Goal: Book appointment/travel/reservation

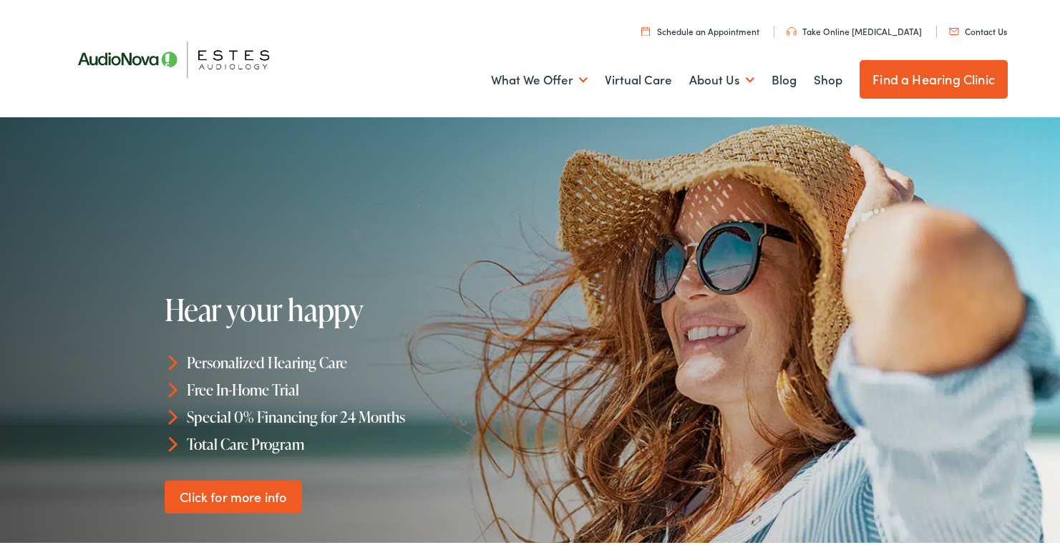
click at [94, 57] on img at bounding box center [181, 56] width 236 height 83
click at [918, 83] on link "Find a Hearing Clinic" at bounding box center [933, 76] width 148 height 39
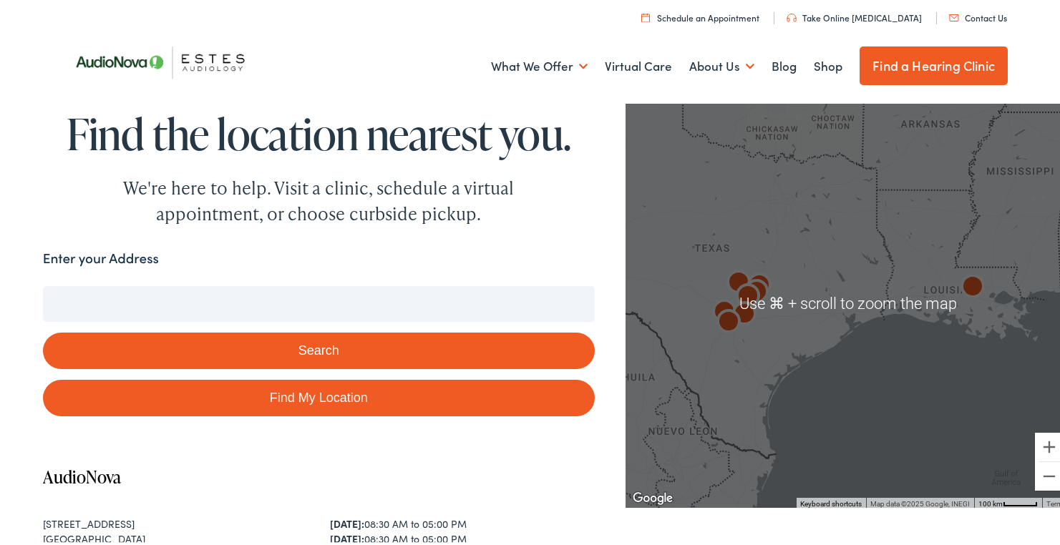
click at [303, 297] on input "Enter your Address" at bounding box center [319, 301] width 552 height 36
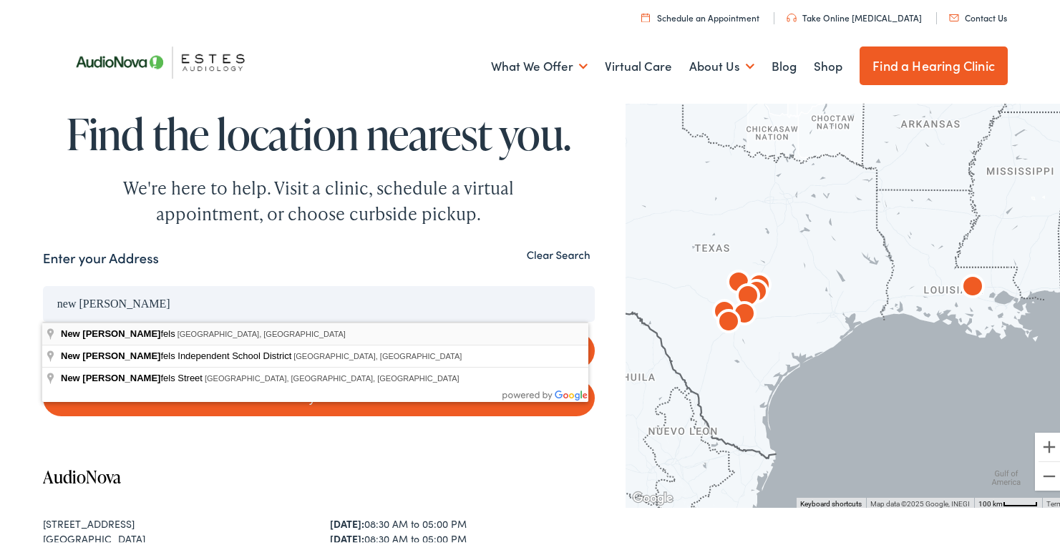
type input "New Braunfels, TX, USA"
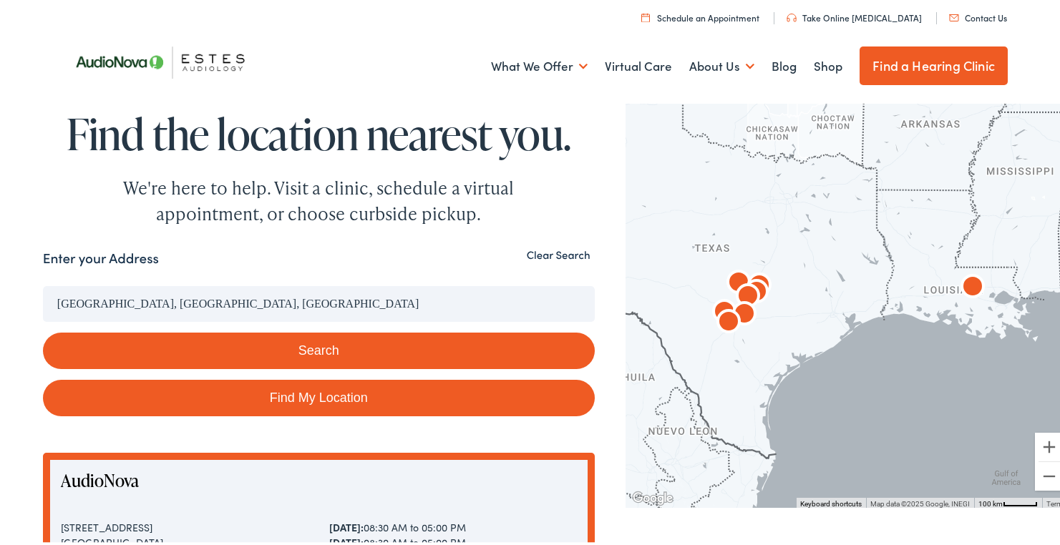
click at [354, 351] on button "Search" at bounding box center [319, 348] width 552 height 36
click at [302, 347] on button "Search" at bounding box center [319, 348] width 552 height 36
click at [260, 296] on input "New Braunfels, TX, USA" at bounding box center [319, 301] width 552 height 36
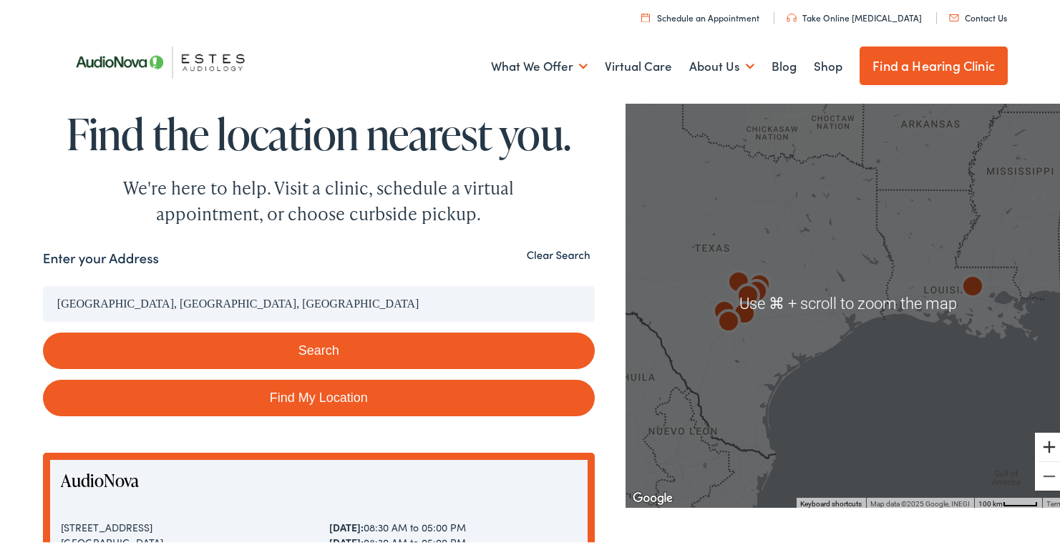
click at [1035, 444] on button "Zoom in" at bounding box center [1049, 444] width 29 height 29
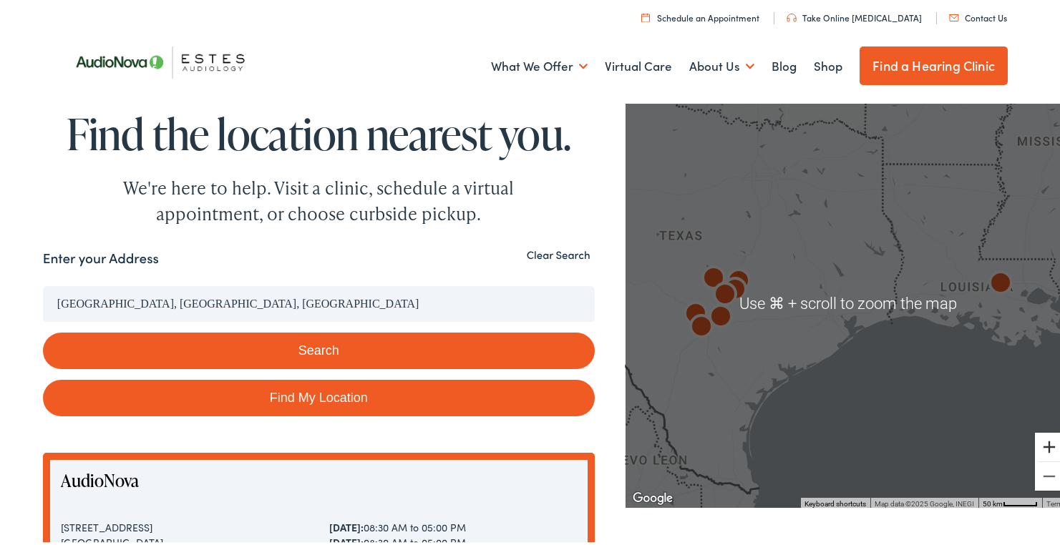
click at [1035, 444] on button "Zoom in" at bounding box center [1049, 444] width 29 height 29
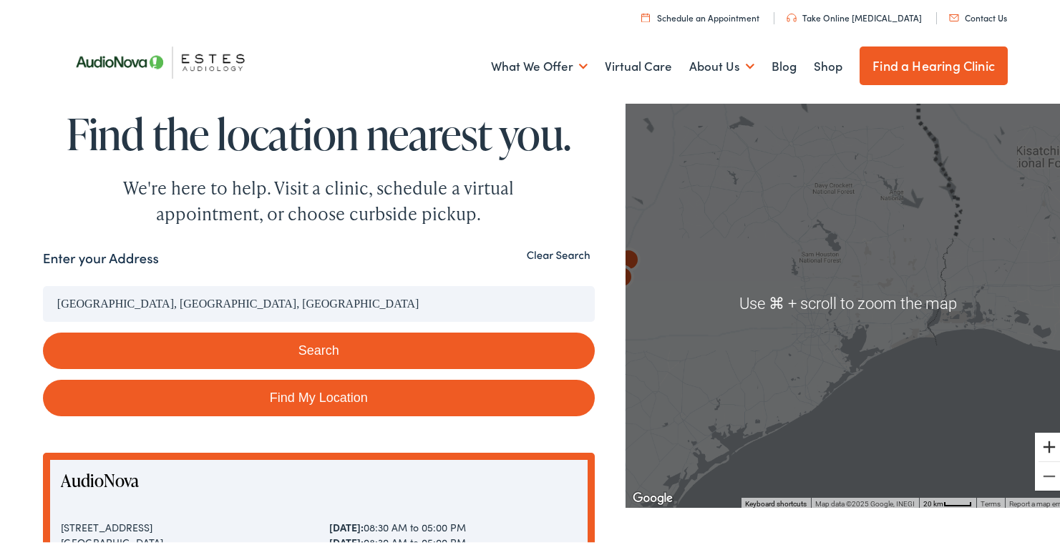
click at [1035, 444] on button "Zoom in" at bounding box center [1049, 444] width 29 height 29
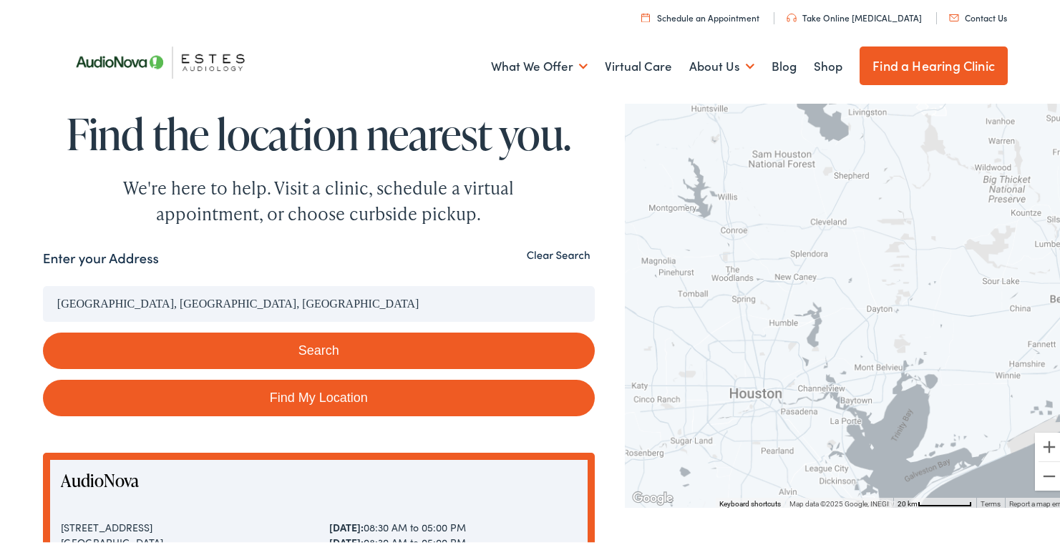
drag, startPoint x: 761, startPoint y: 333, endPoint x: 1031, endPoint y: 374, distance: 273.5
click at [1045, 379] on div at bounding box center [847, 301] width 445 height 409
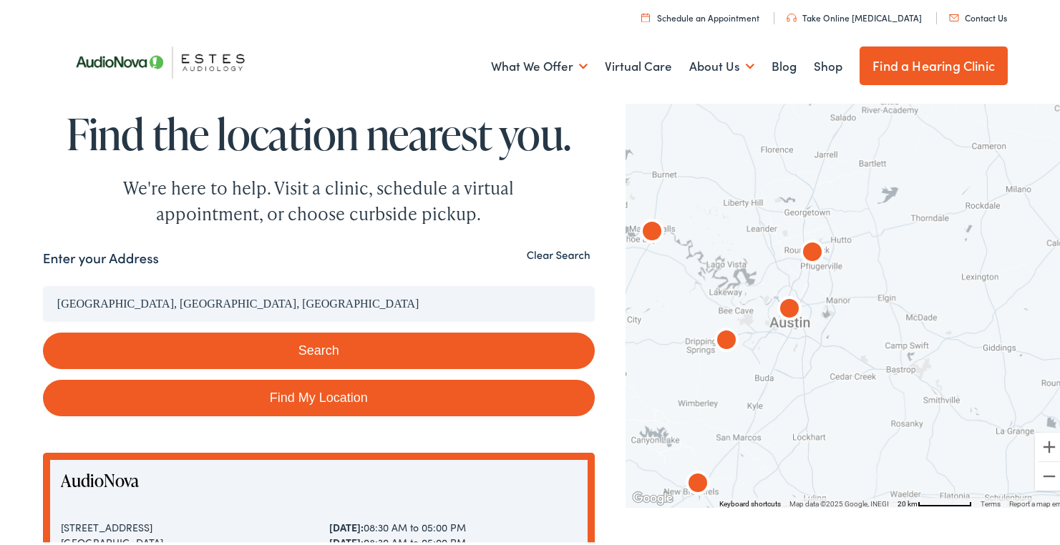
drag, startPoint x: 836, startPoint y: 343, endPoint x: 971, endPoint y: 351, distance: 135.5
click at [971, 351] on div at bounding box center [847, 301] width 445 height 409
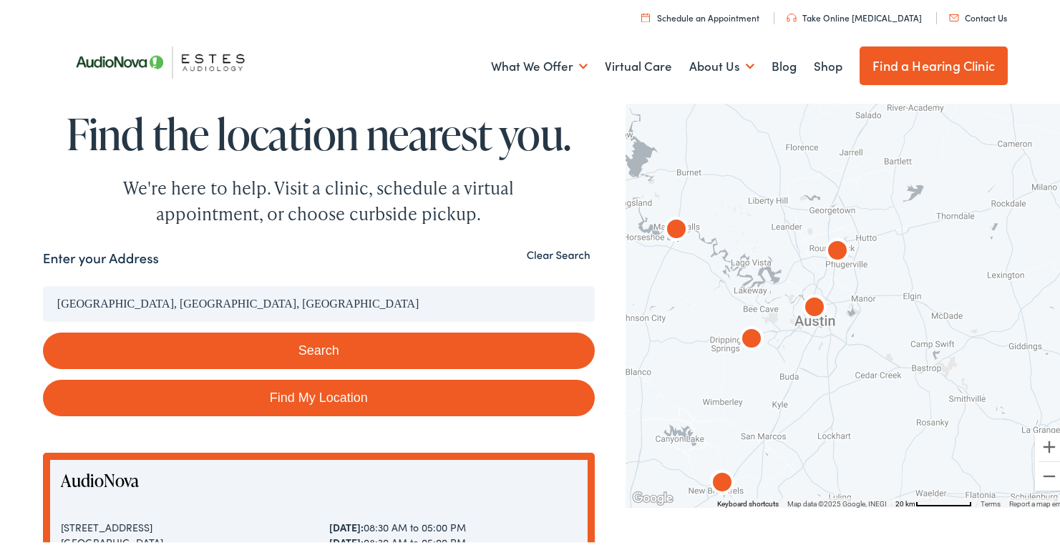
click at [806, 364] on div at bounding box center [847, 301] width 445 height 409
click at [1042, 442] on button "Zoom in" at bounding box center [1049, 444] width 29 height 29
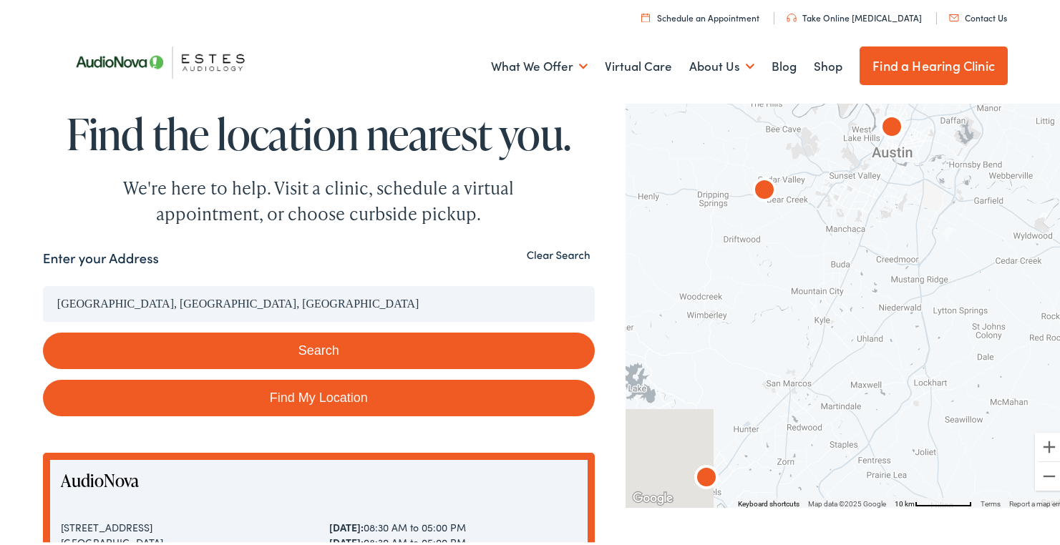
drag, startPoint x: 764, startPoint y: 429, endPoint x: 884, endPoint y: 236, distance: 226.9
click at [885, 237] on div at bounding box center [847, 301] width 445 height 409
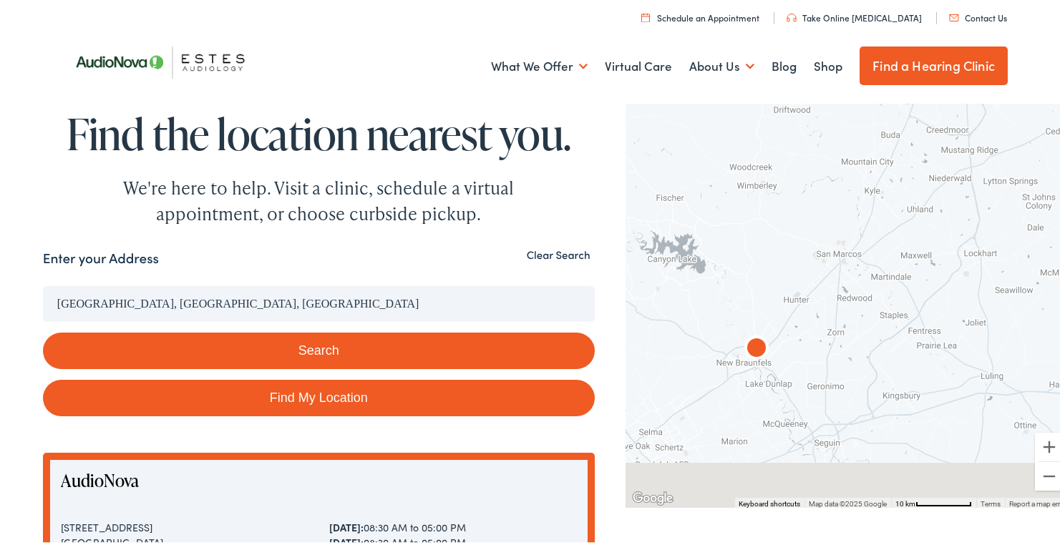
drag, startPoint x: 811, startPoint y: 345, endPoint x: 839, endPoint y: 256, distance: 93.0
click at [844, 251] on div at bounding box center [847, 301] width 445 height 409
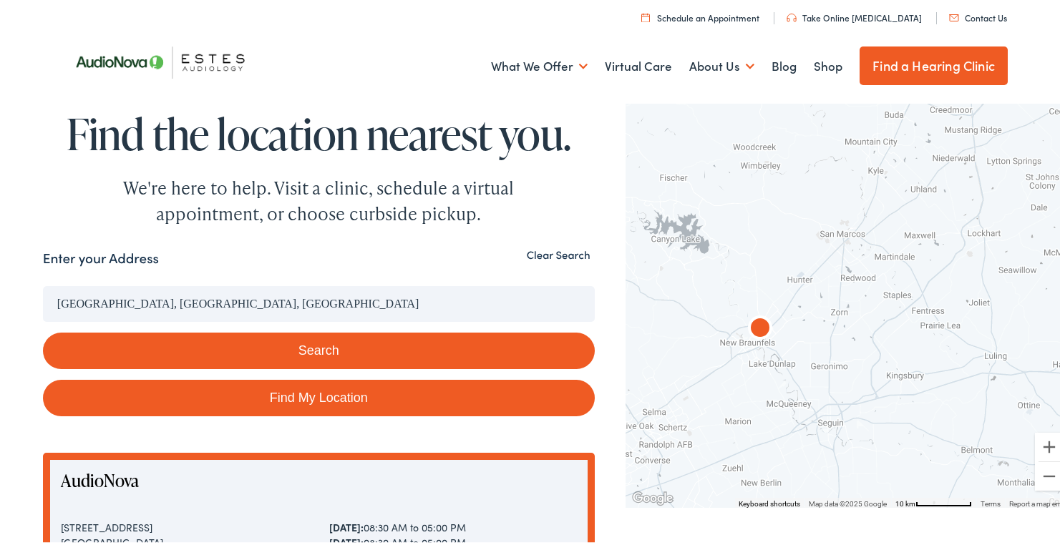
click at [758, 323] on img "AudioNova" at bounding box center [760, 327] width 34 height 34
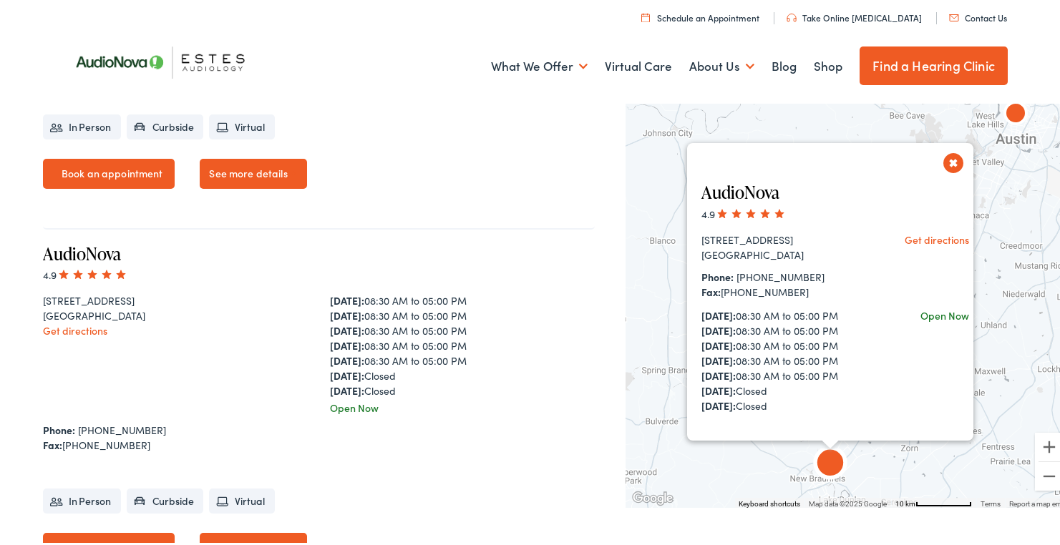
scroll to position [2184, 0]
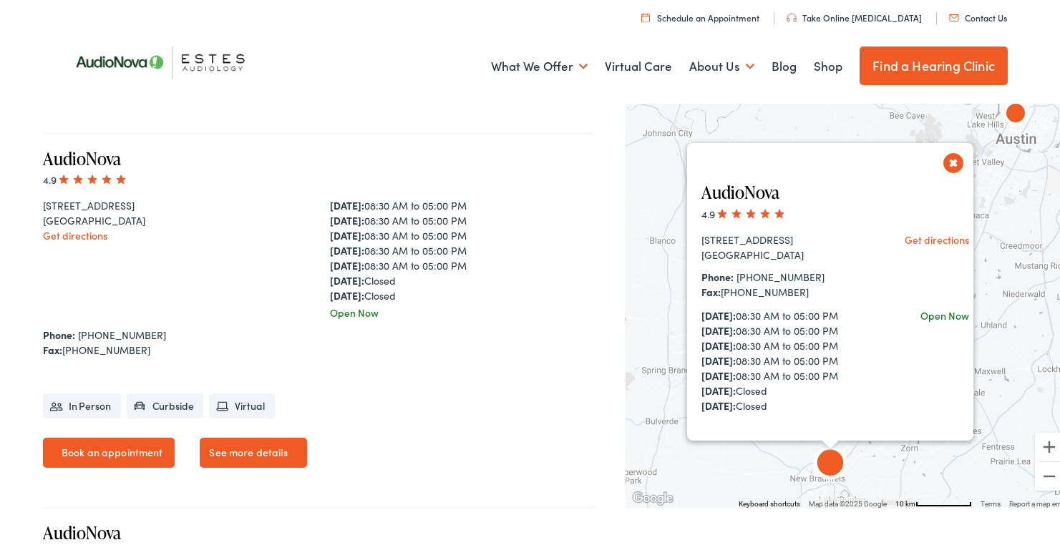
click at [107, 444] on link "Book an appointment" at bounding box center [109, 450] width 132 height 30
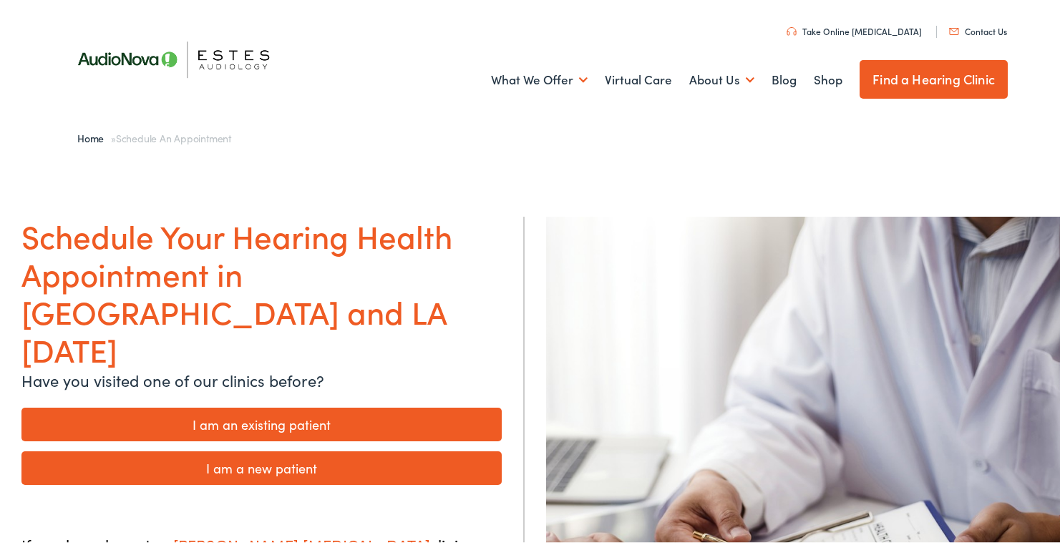
click at [253, 405] on link "I am an existing patient" at bounding box center [261, 422] width 480 height 34
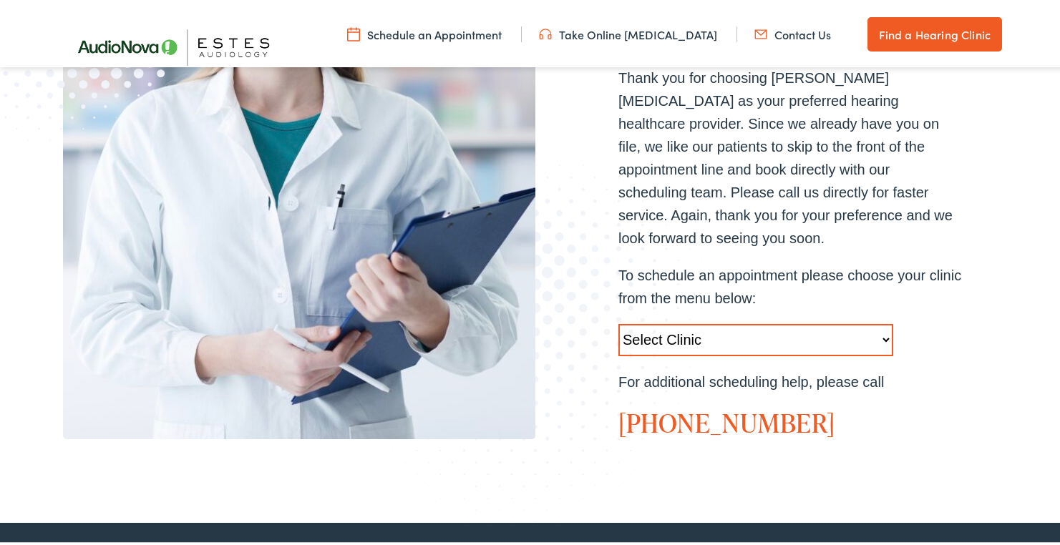
scroll to position [498, 0]
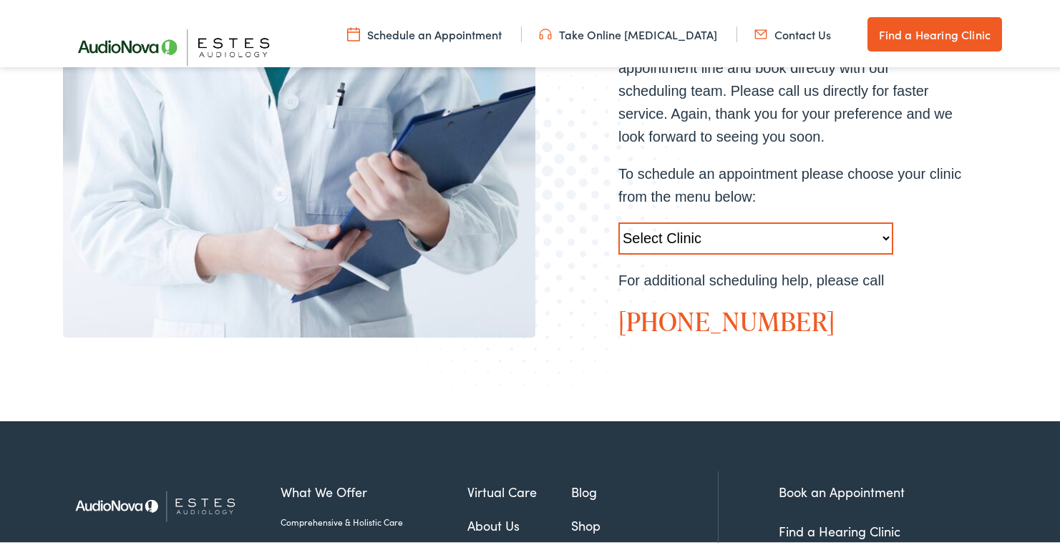
click at [694, 222] on select "Select Clinic Austin-TX-AudioNova 1206 W. 38th Street Boerne-TX-AudioNova 1112 …" at bounding box center [755, 236] width 275 height 32
select select "https://hearlifeagain.alpacaaudiology.com/locations/new-braunfels/"
click at [618, 220] on select "Select Clinic Austin-TX-AudioNova 1206 W. 38th Street Boerne-TX-AudioNova 1112 …" at bounding box center [755, 236] width 275 height 32
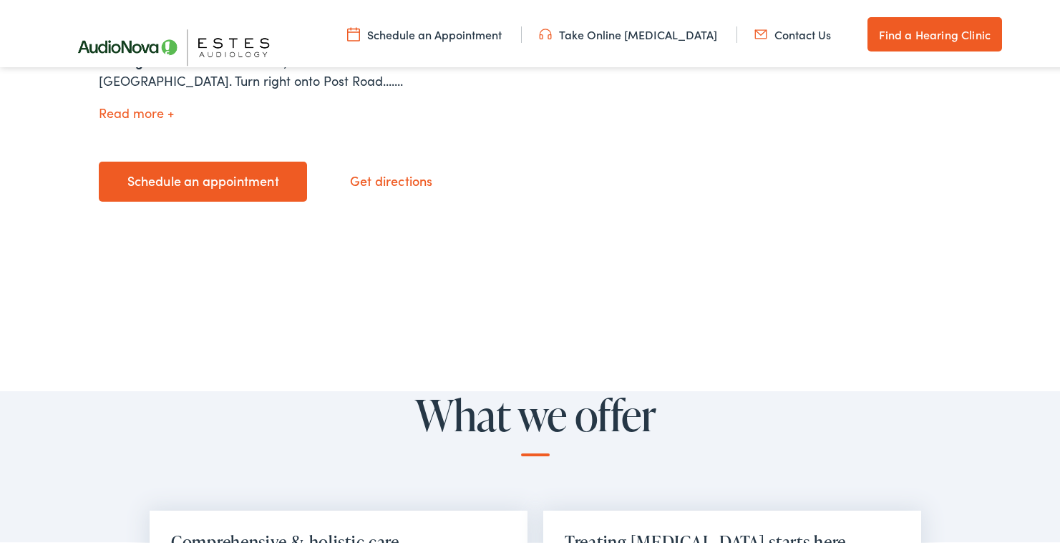
scroll to position [739, 0]
click at [174, 192] on link "Schedule an appointment" at bounding box center [203, 178] width 208 height 40
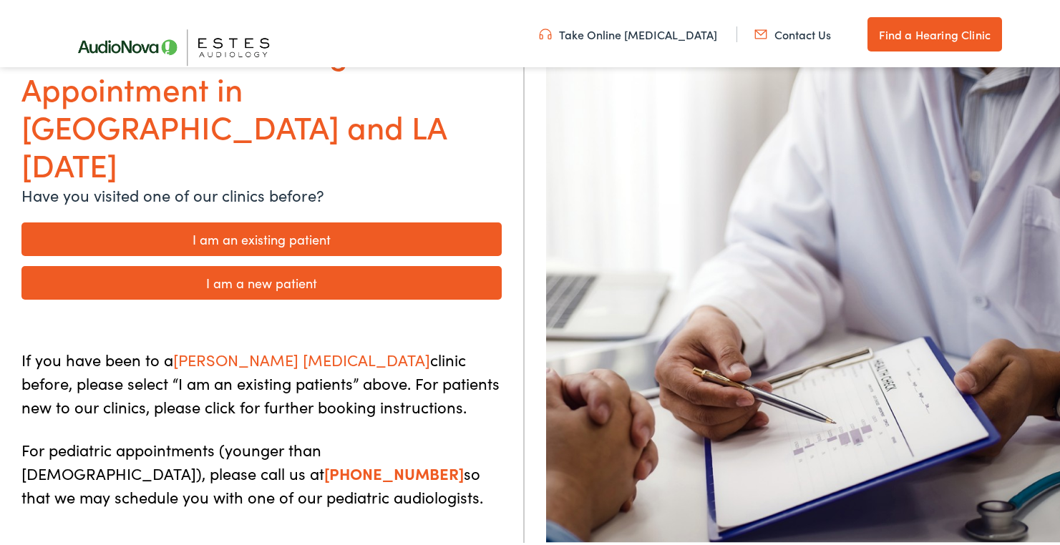
scroll to position [165, 0]
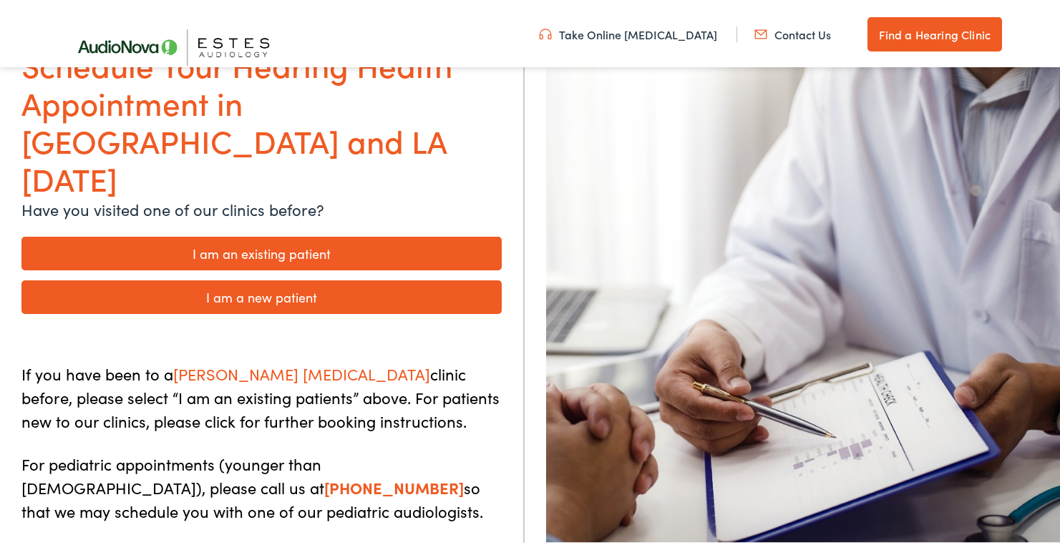
click at [258, 234] on link "I am an existing patient" at bounding box center [261, 251] width 480 height 34
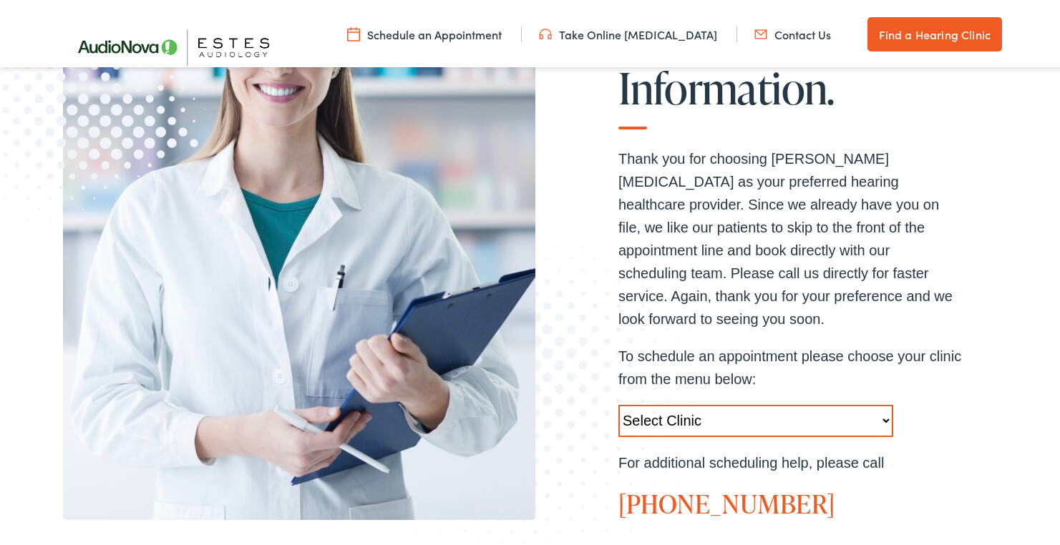
scroll to position [317, 0]
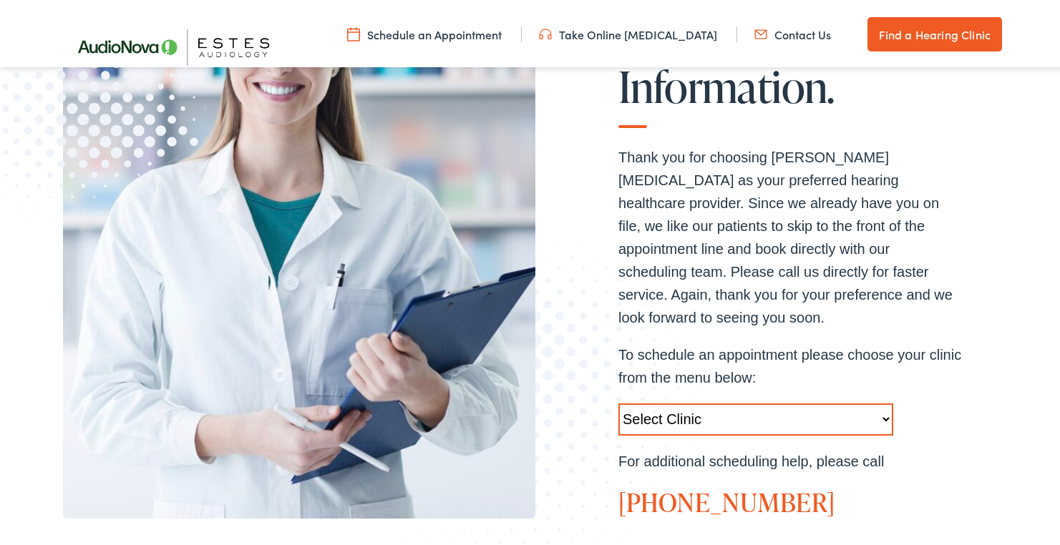
click at [726, 401] on select "Select Clinic Austin-TX-AudioNova 1206 W. 38th Street Boerne-TX-AudioNova 1112 …" at bounding box center [755, 417] width 275 height 32
select select "https://hearlifeagain.alpacaaudiology.com/locations/new-braunfels/"
click at [618, 401] on select "Select Clinic Austin-TX-AudioNova 1206 W. 38th Street Boerne-TX-AudioNova 1112 …" at bounding box center [755, 417] width 275 height 32
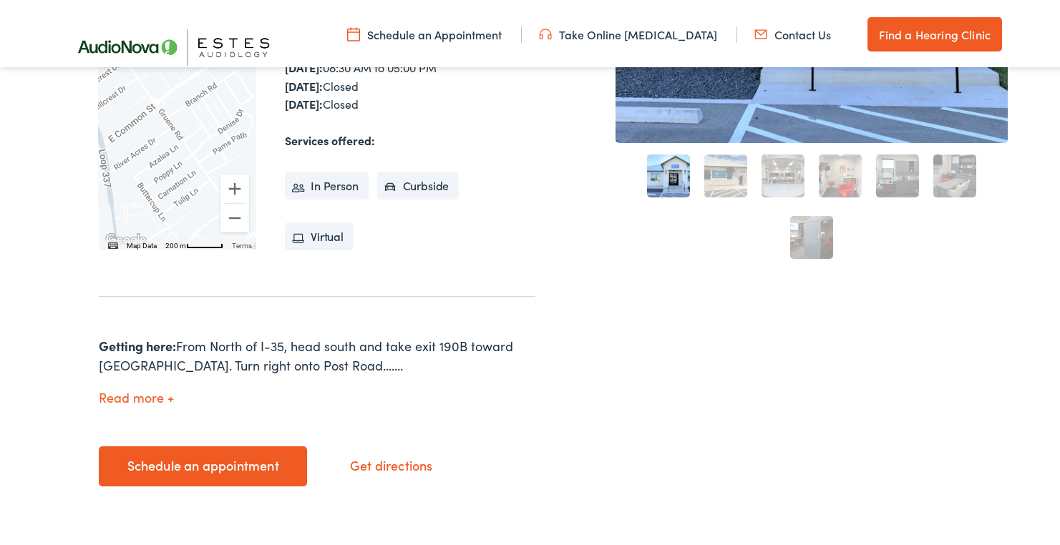
scroll to position [539, 0]
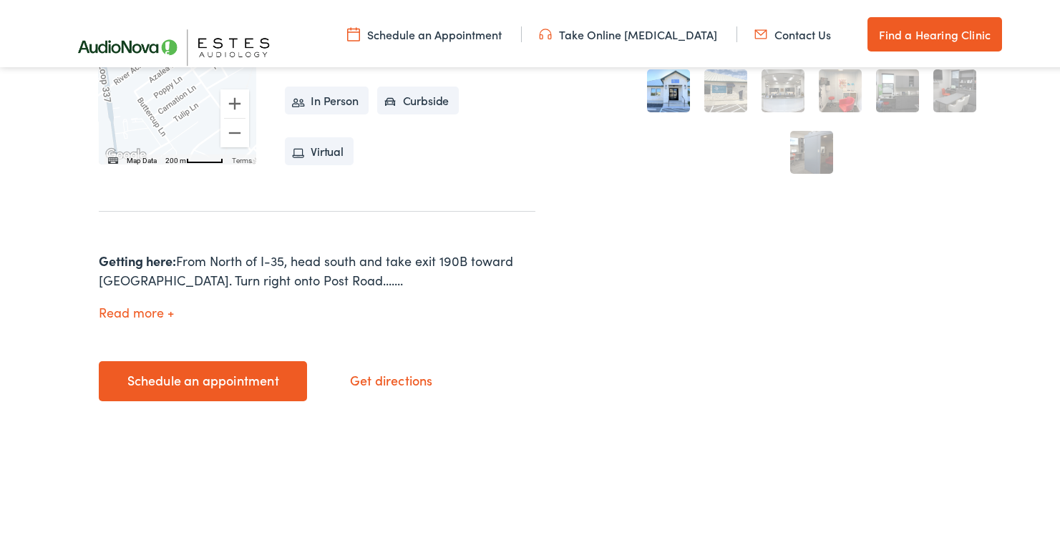
click at [126, 306] on button "Read more" at bounding box center [136, 310] width 75 height 15
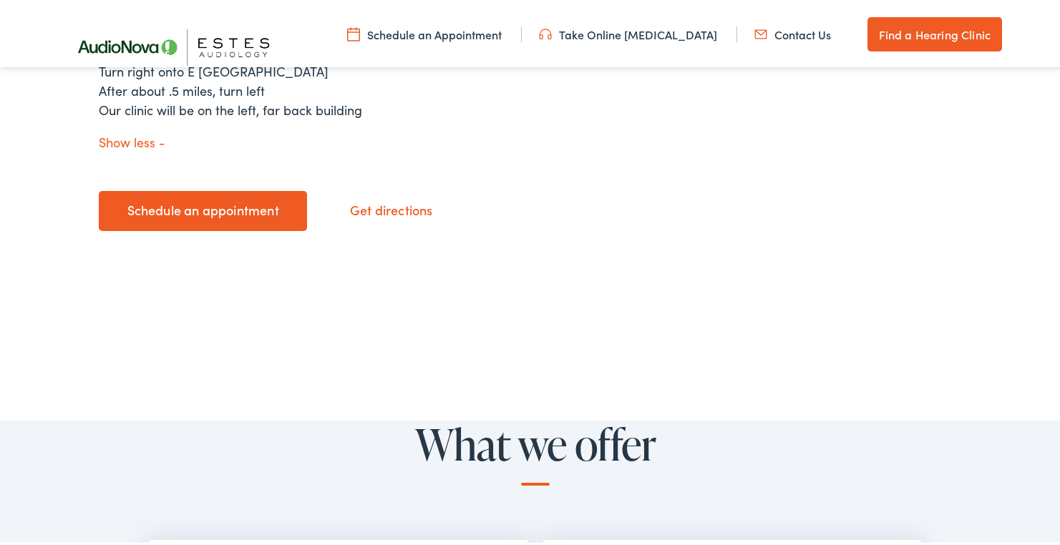
scroll to position [1084, 0]
click at [243, 187] on link "Schedule an appointment" at bounding box center [203, 207] width 208 height 40
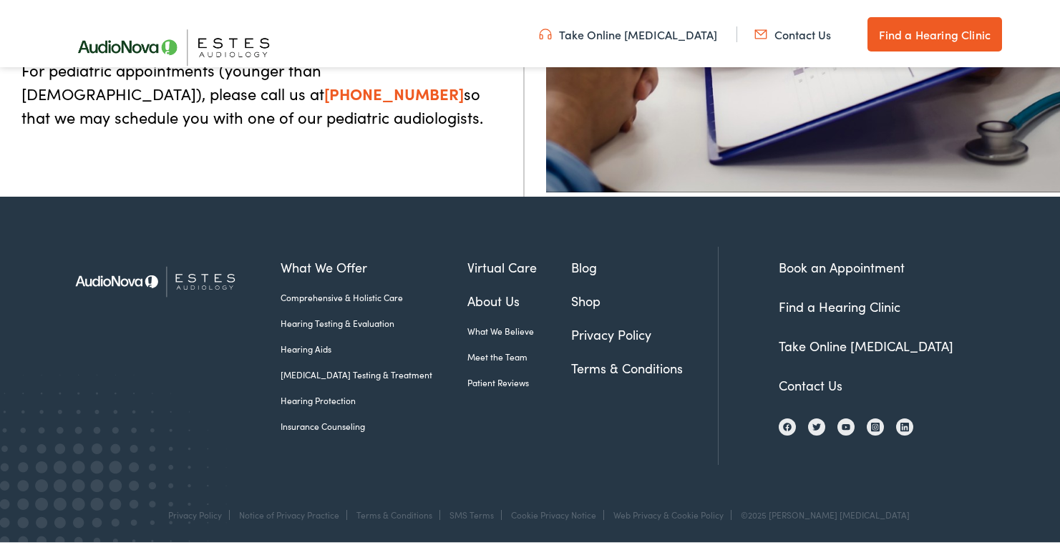
scroll to position [81, 0]
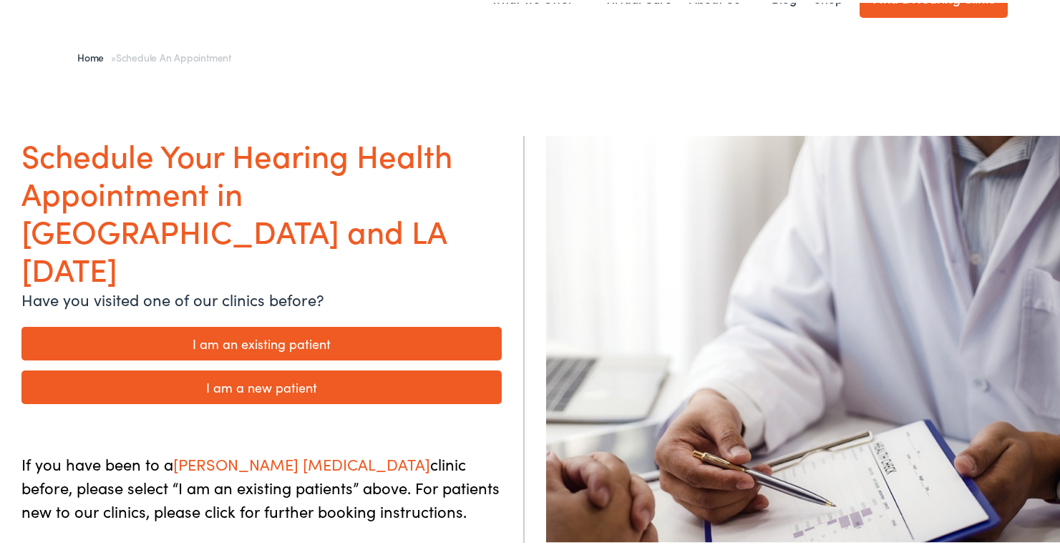
click at [331, 324] on link "I am an existing patient" at bounding box center [261, 341] width 480 height 34
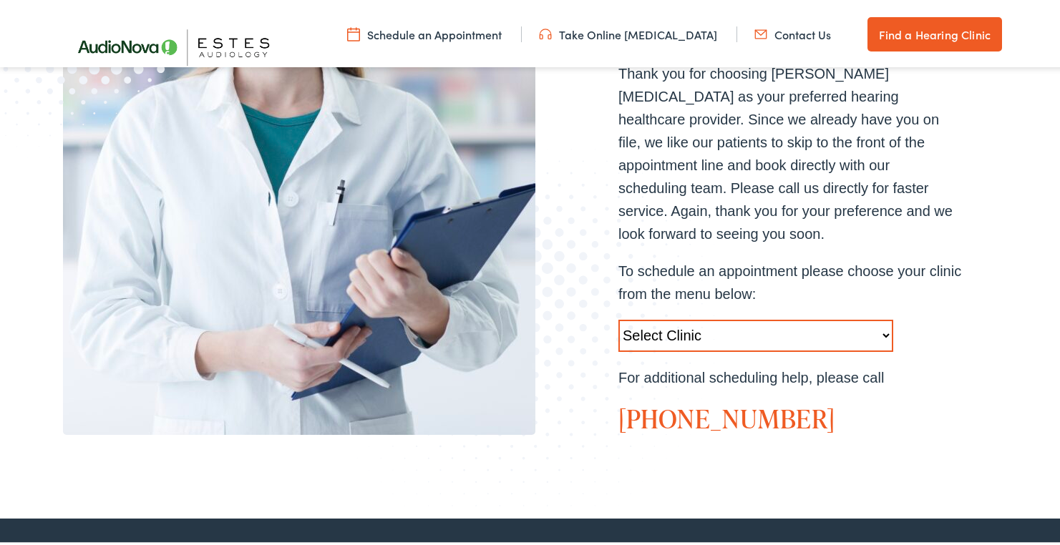
scroll to position [556, 0]
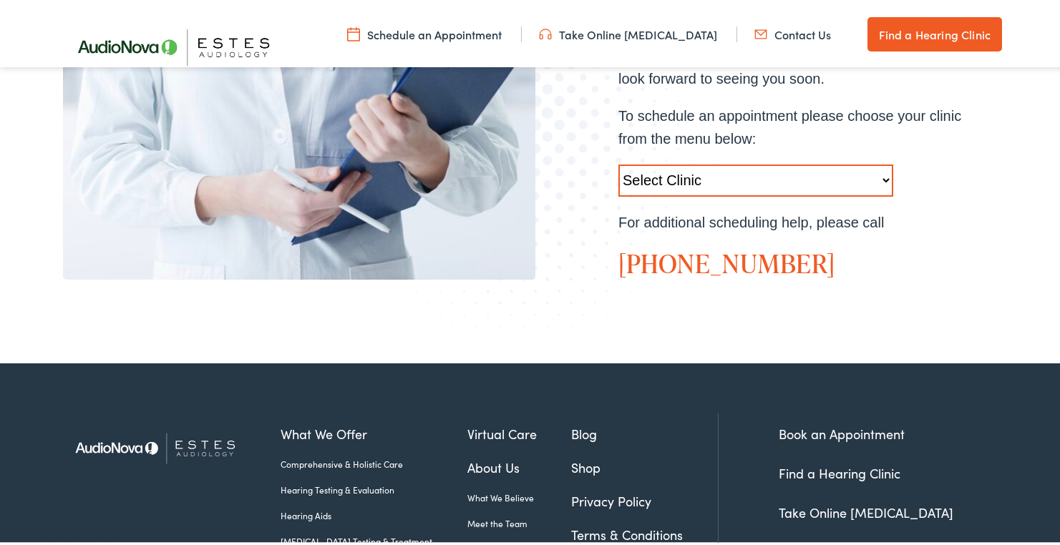
click at [678, 162] on select "Select Clinic Austin-TX-AudioNova 1206 W. 38th Street Boerne-TX-AudioNova 1112 …" at bounding box center [755, 178] width 275 height 32
select select "https://hearlifeagain.alpacaaudiology.com/locations/new-braunfels/"
click at [618, 162] on select "Select Clinic Austin-TX-AudioNova 1206 W. 38th Street Boerne-TX-AudioNova 1112 …" at bounding box center [755, 178] width 275 height 32
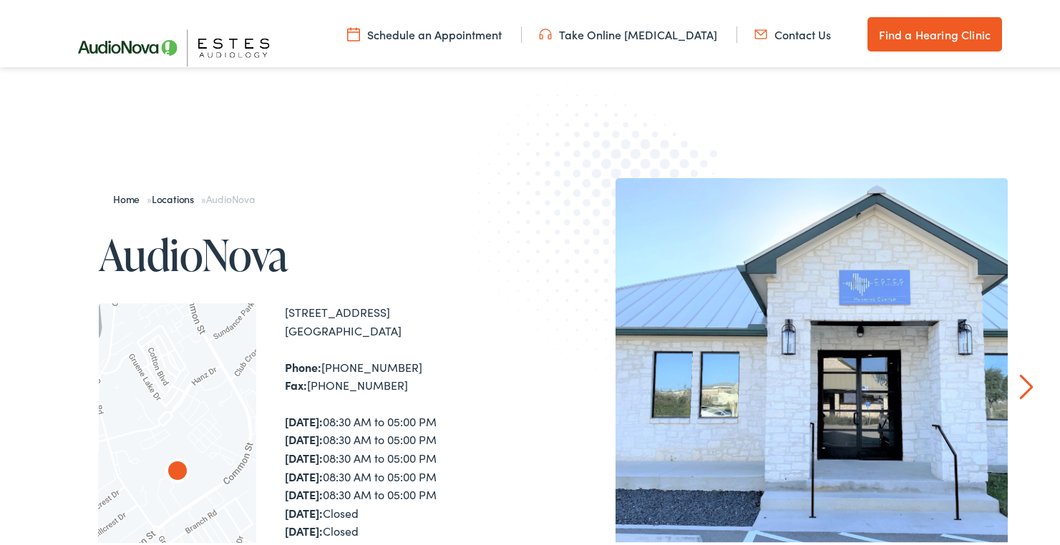
scroll to position [24, 0]
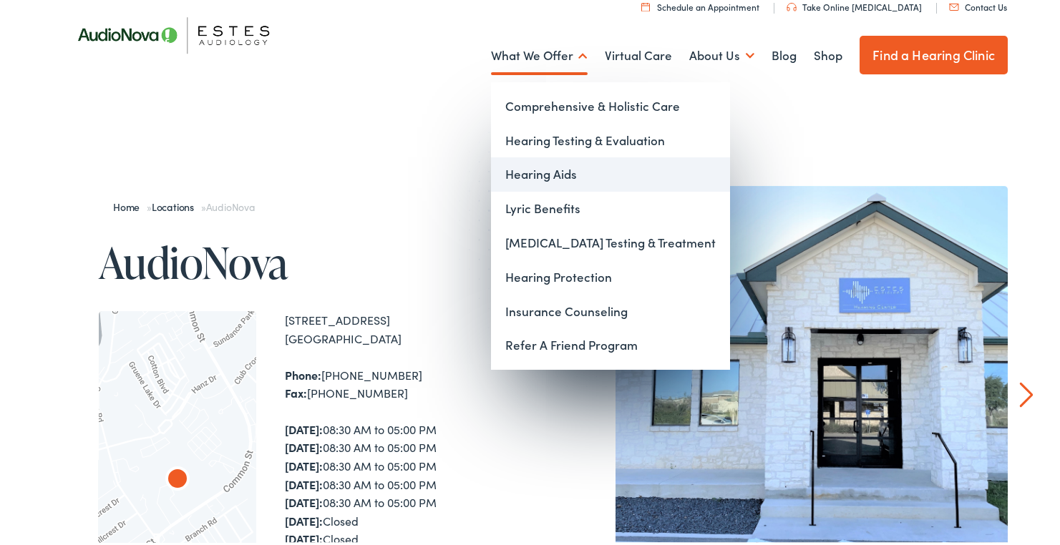
click at [540, 171] on link "Hearing Aids" at bounding box center [610, 172] width 239 height 34
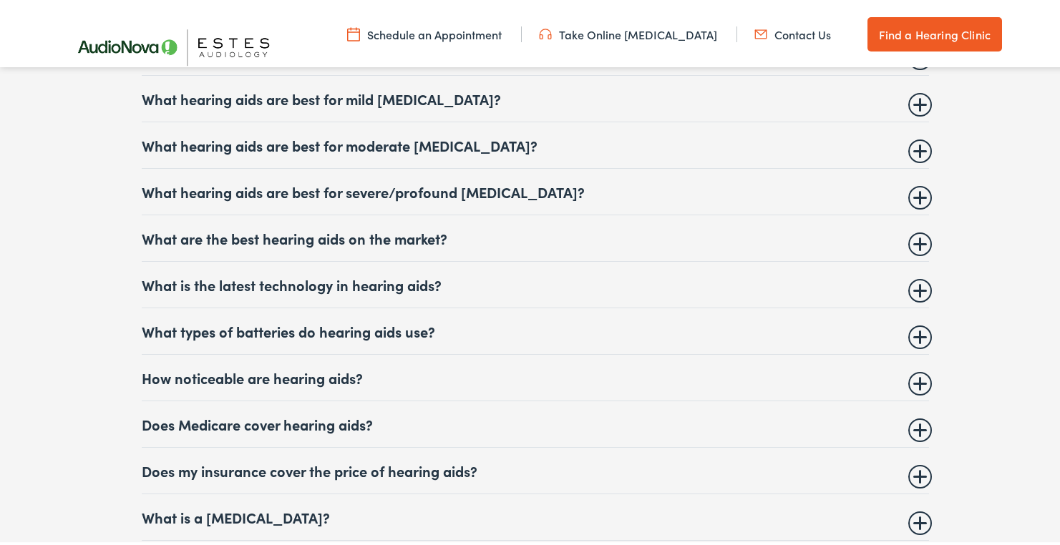
scroll to position [6021, 0]
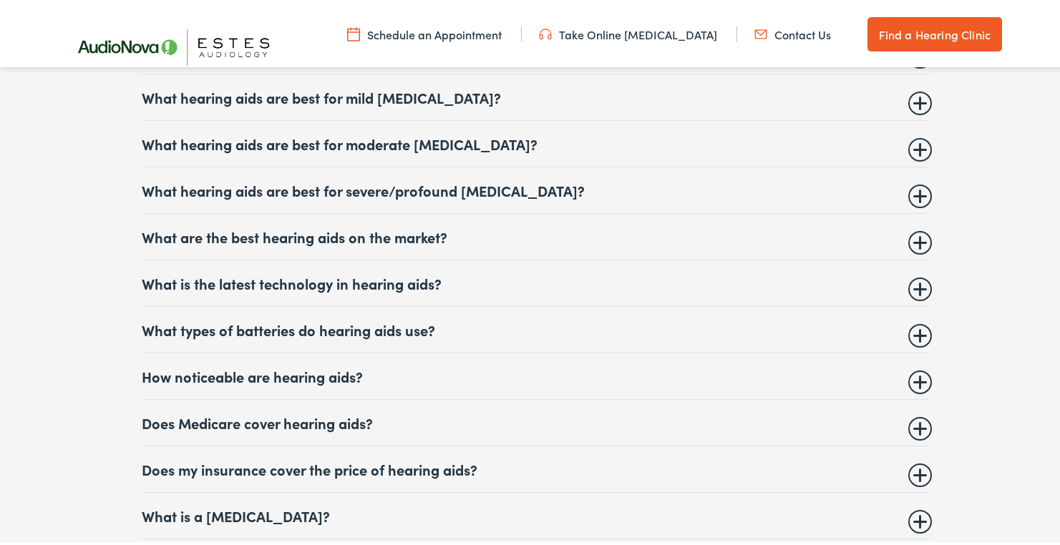
click at [908, 286] on summary "What is the latest technology in hearing aids?" at bounding box center [535, 280] width 787 height 17
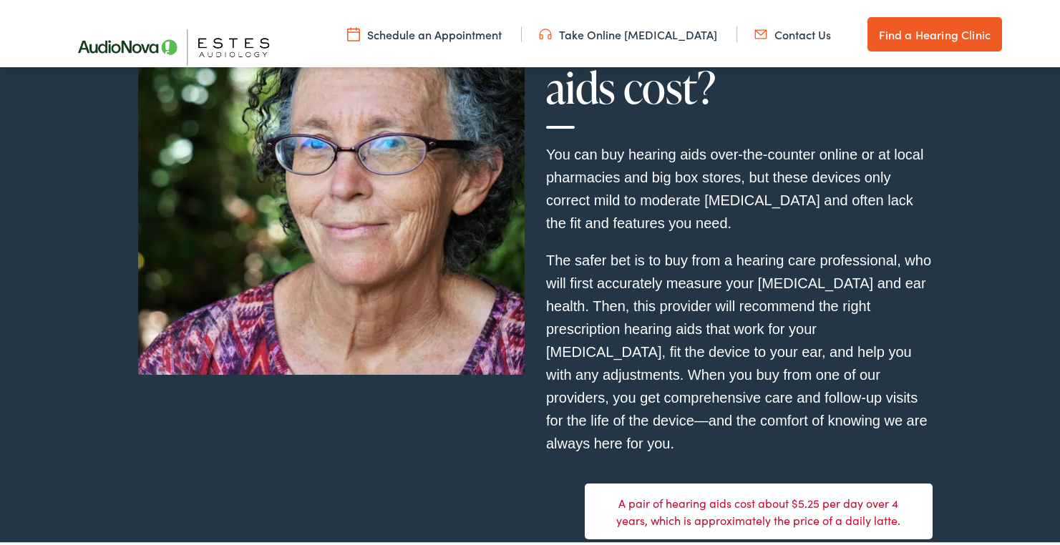
scroll to position [3861, 0]
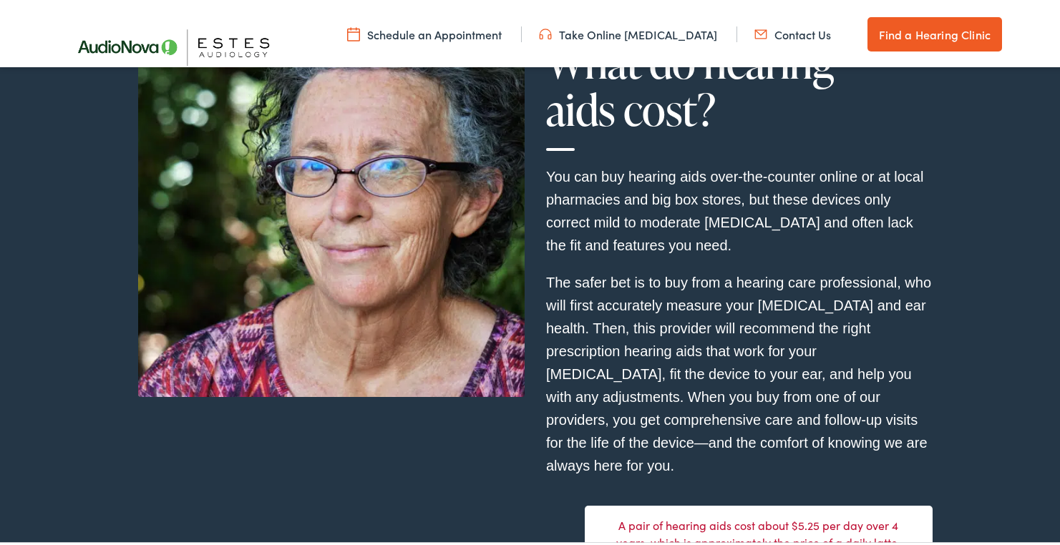
click at [472, 33] on link "Schedule an Appointment" at bounding box center [424, 32] width 155 height 16
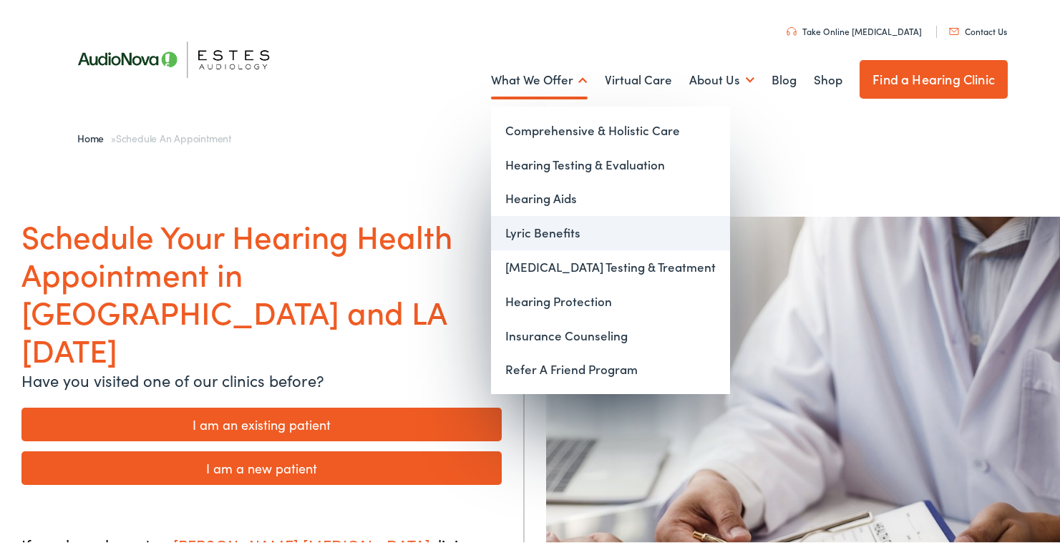
click at [554, 228] on link "Lyric Benefits" at bounding box center [610, 230] width 239 height 34
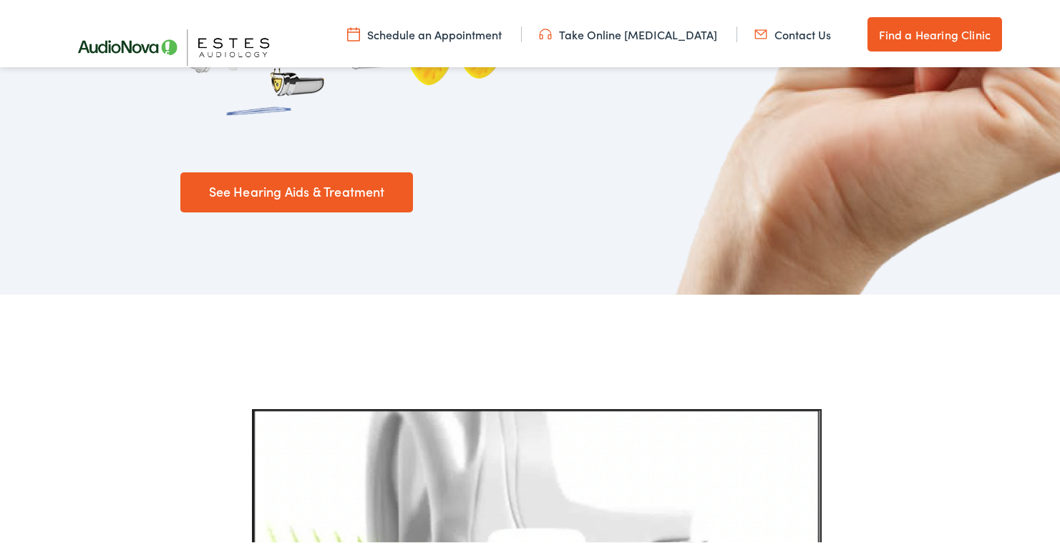
scroll to position [952, 0]
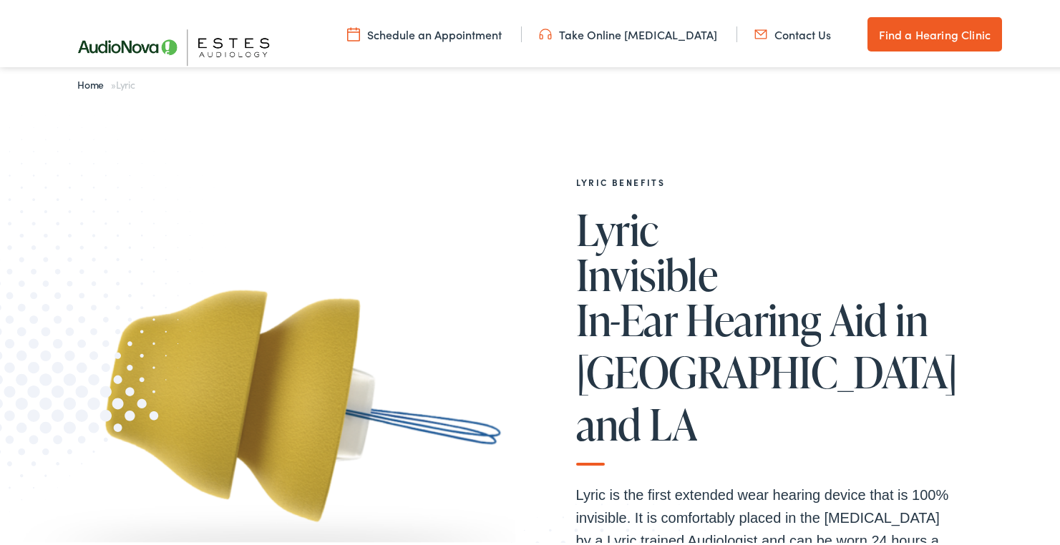
scroll to position [31, 0]
